Goal: Task Accomplishment & Management: Manage account settings

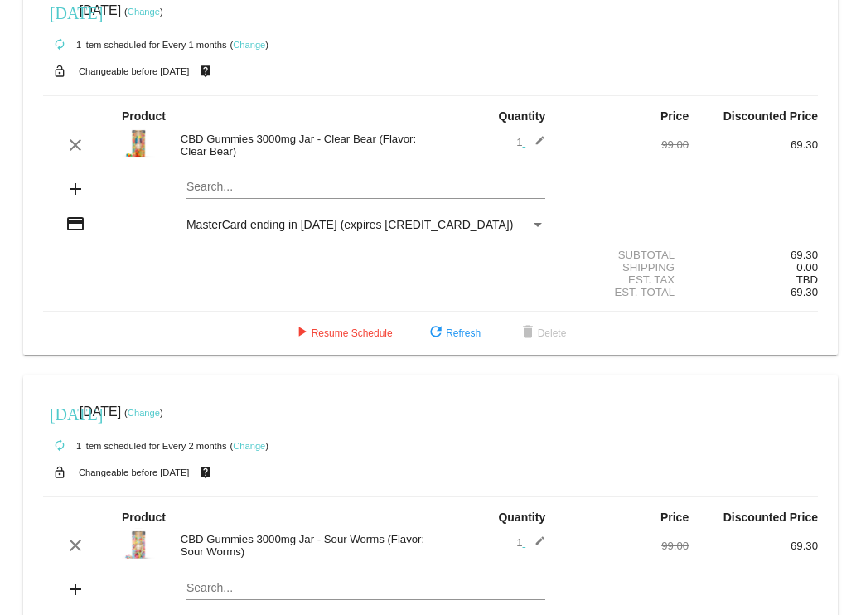
scroll to position [25, 0]
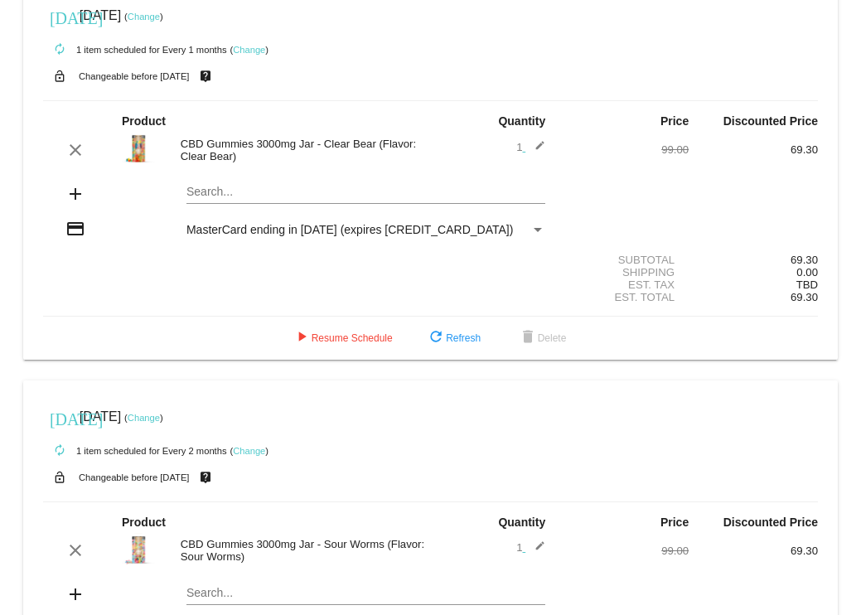
click at [160, 16] on link "Change" at bounding box center [144, 17] width 32 height 10
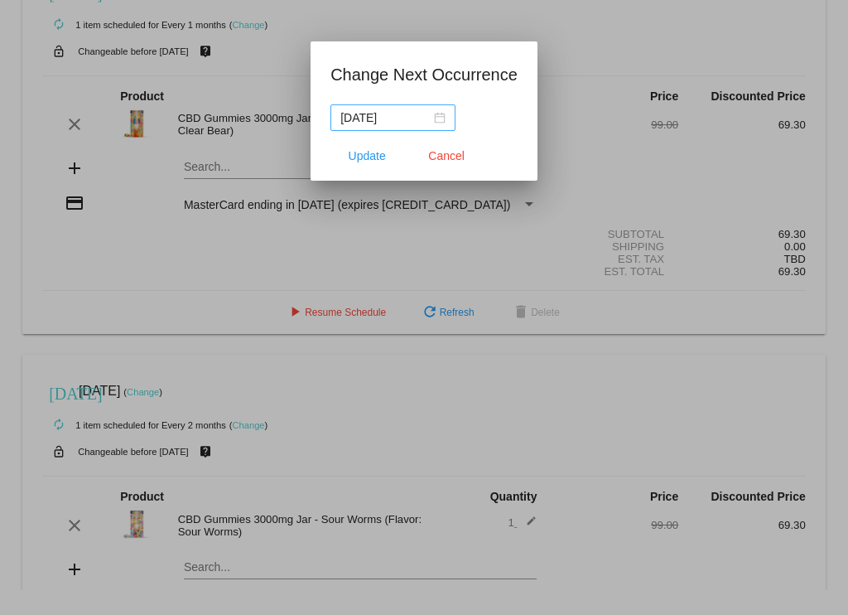
click at [434, 118] on div "[DATE]" at bounding box center [392, 118] width 105 height 18
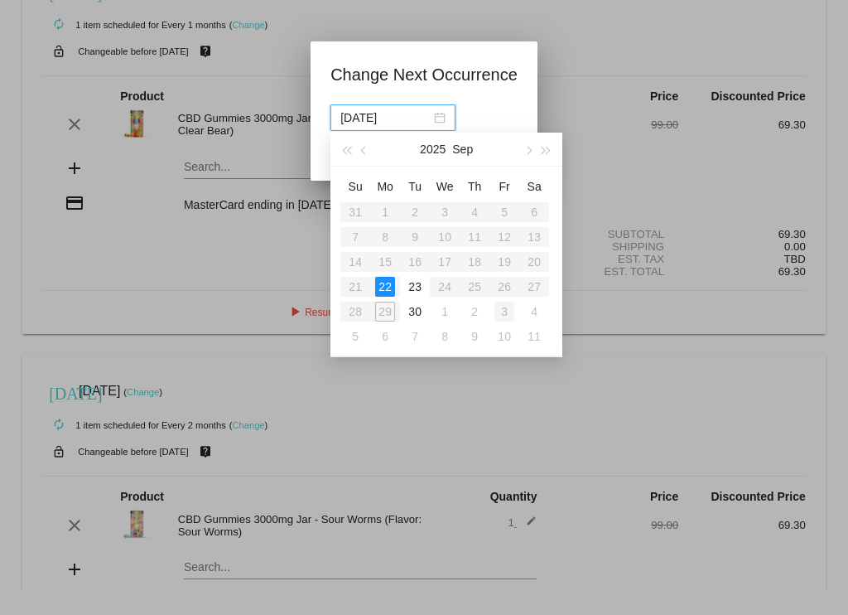
click at [508, 312] on div "3" at bounding box center [504, 312] width 20 height 20
type input "[DATE]"
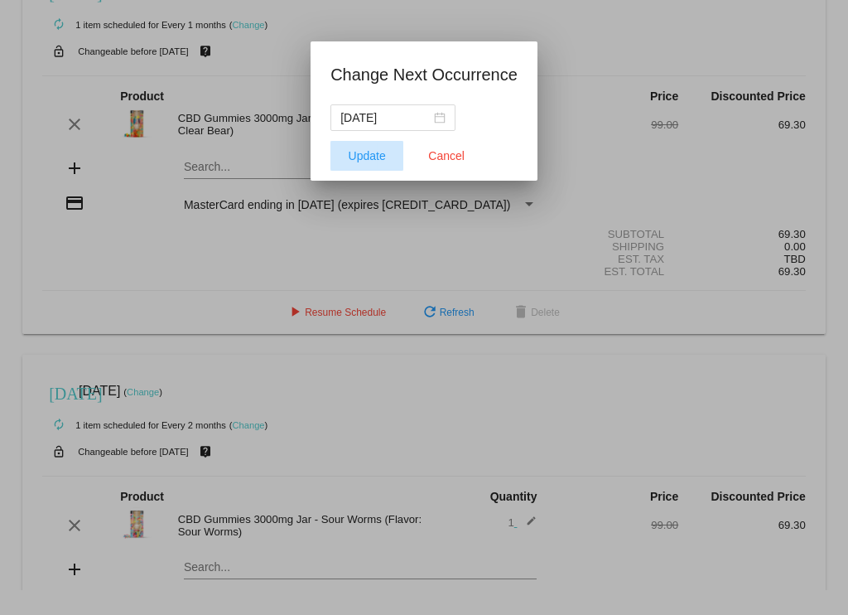
click at [378, 152] on span "Update" at bounding box center [367, 155] width 37 height 13
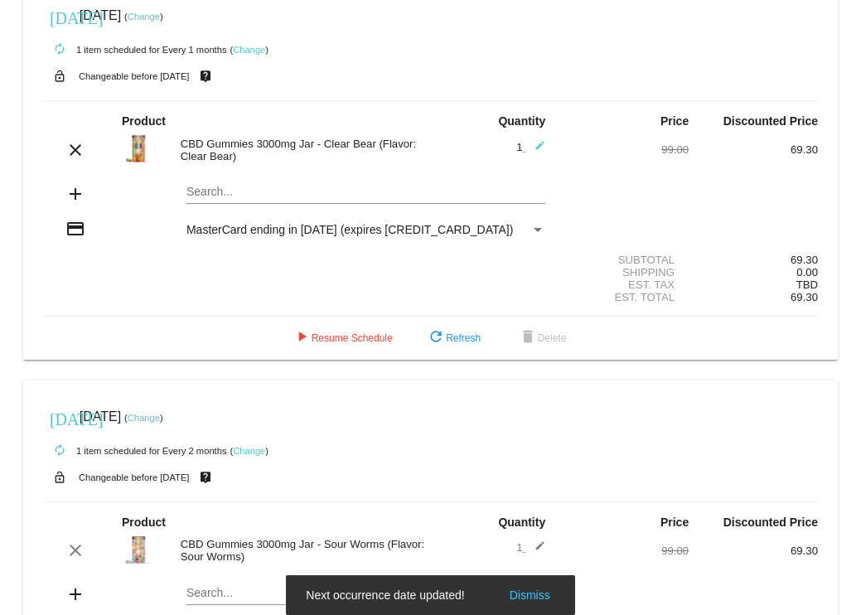
click at [251, 49] on link "Change" at bounding box center [249, 50] width 32 height 10
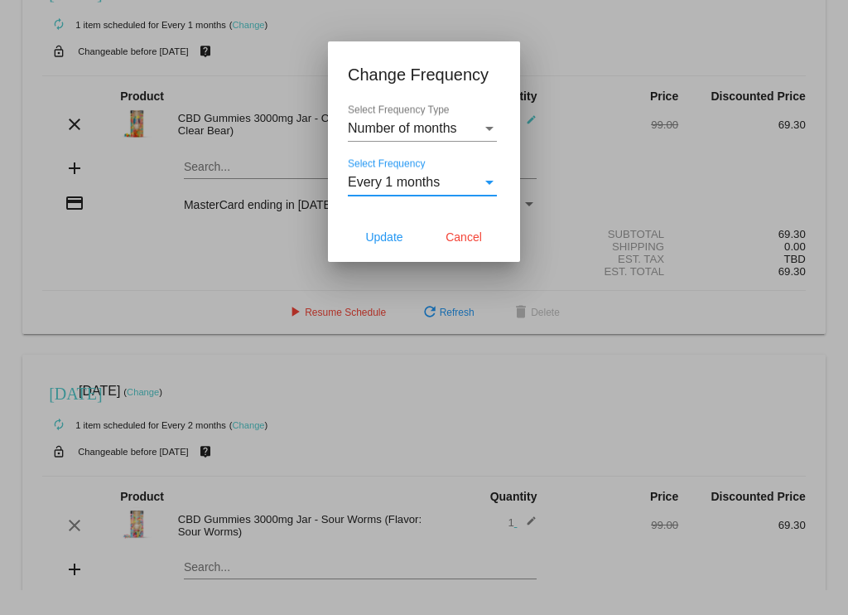
click at [418, 187] on span "Every 1 months" at bounding box center [394, 182] width 92 height 14
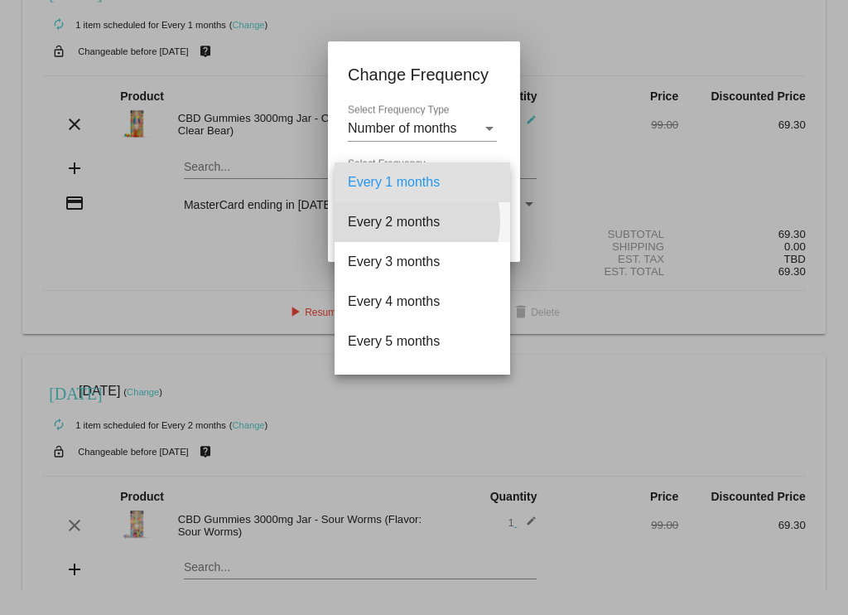
click at [407, 220] on span "Every 2 months" at bounding box center [422, 222] width 149 height 40
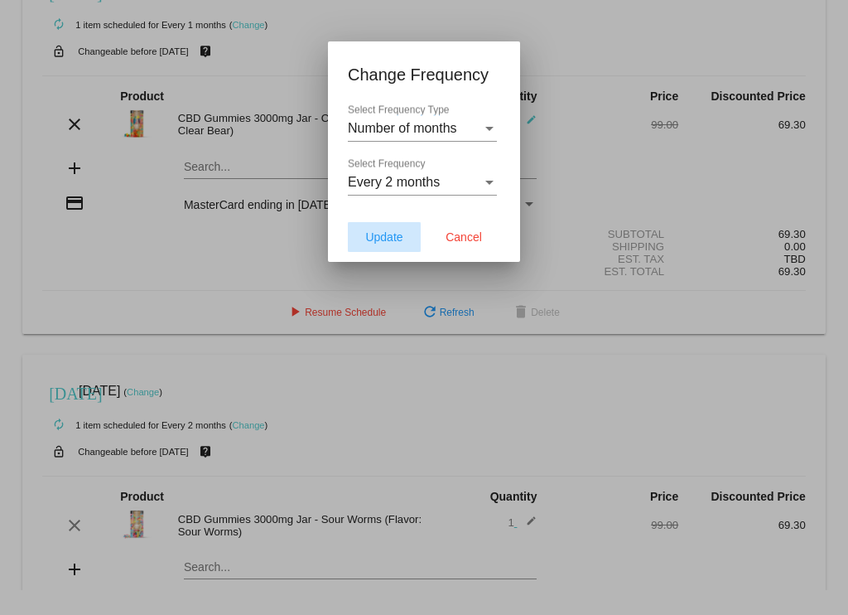
click at [399, 230] on span "Update" at bounding box center [383, 236] width 37 height 13
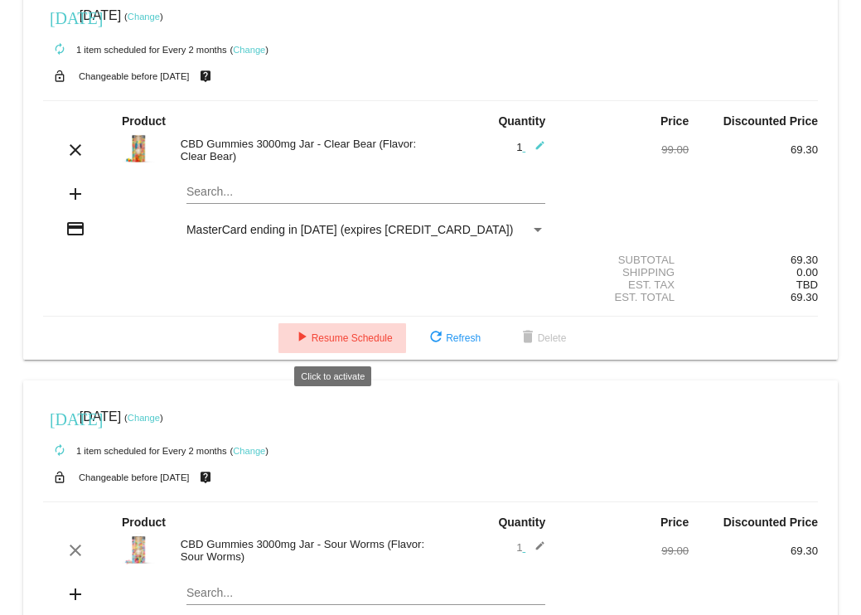
click at [311, 334] on span "play_arrow Resume Schedule" at bounding box center [342, 338] width 101 height 12
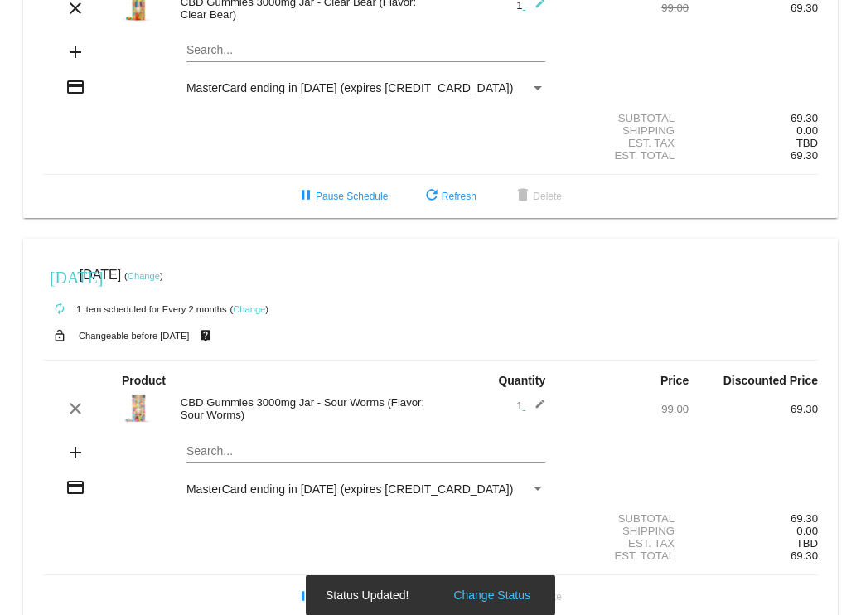
scroll to position [195, 0]
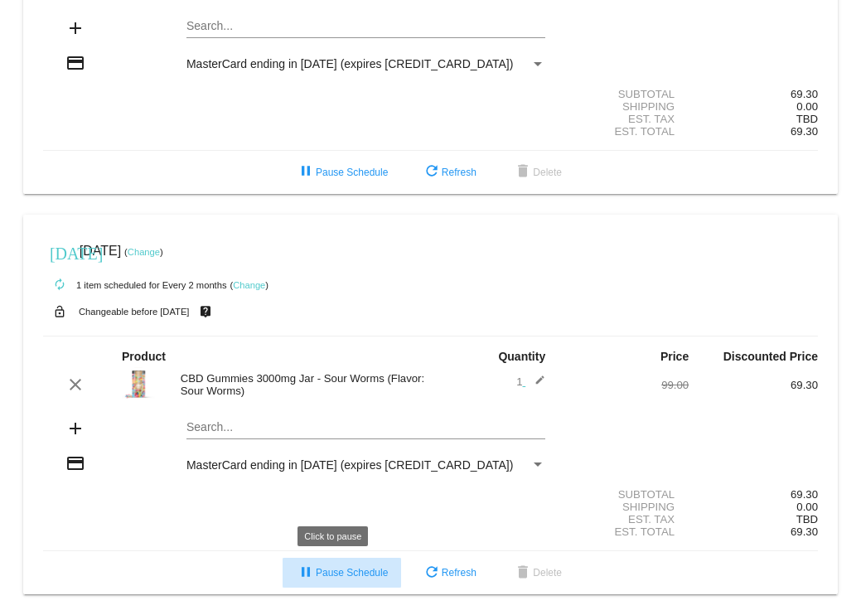
click at [338, 569] on span "pause Pause Schedule" at bounding box center [342, 573] width 92 height 12
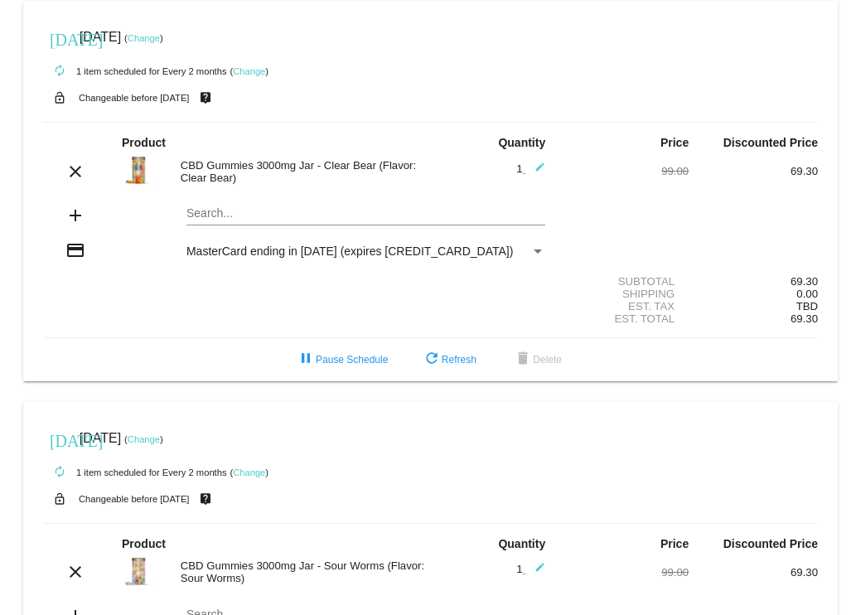
scroll to position [0, 0]
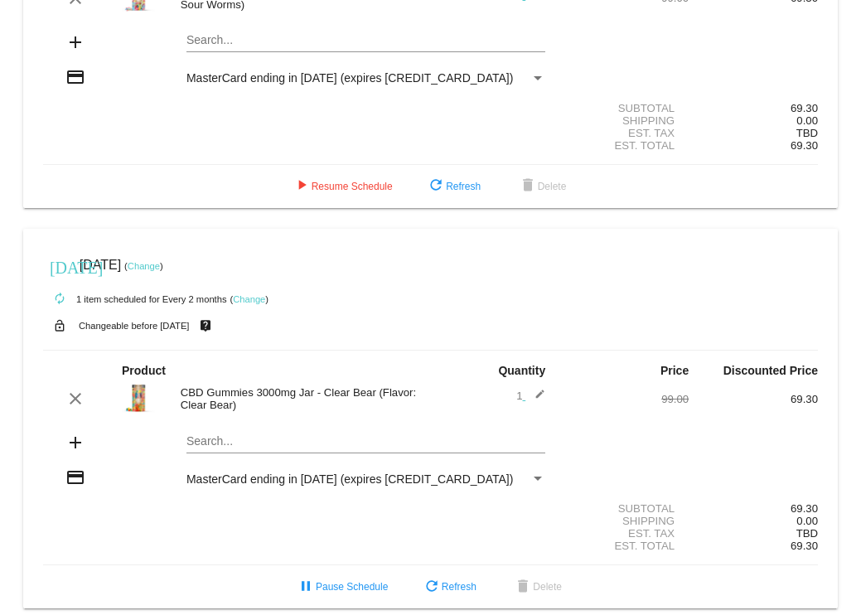
scroll to position [195, 0]
